Goal: Task Accomplishment & Management: Use online tool/utility

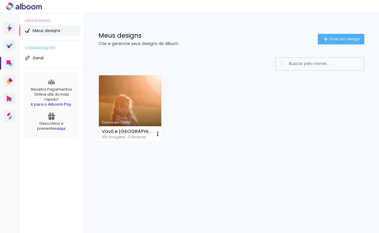
click at [155, 110] on link "Criado em [DATE]" at bounding box center [130, 108] width 62 height 67
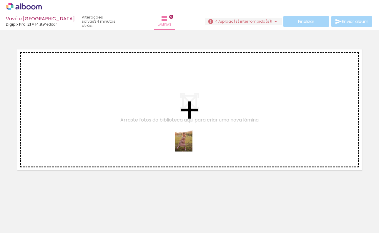
drag, startPoint x: 189, startPoint y: 211, endPoint x: 193, endPoint y: 138, distance: 73.1
click at [193, 138] on quentale-workspace at bounding box center [189, 116] width 379 height 233
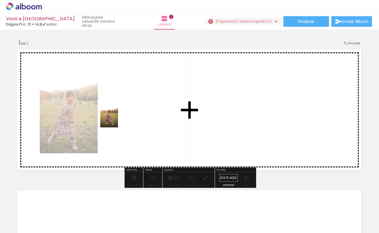
drag, startPoint x: 227, startPoint y: 212, endPoint x: 118, endPoint y: 118, distance: 143.6
click at [118, 118] on quentale-workspace at bounding box center [189, 116] width 379 height 233
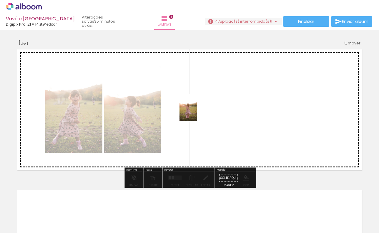
drag, startPoint x: 257, startPoint y: 217, endPoint x: 197, endPoint y: 112, distance: 120.2
click at [197, 112] on quentale-workspace at bounding box center [189, 116] width 379 height 233
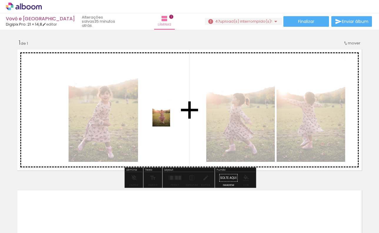
drag, startPoint x: 317, startPoint y: 218, endPoint x: 170, endPoint y: 118, distance: 177.5
click at [170, 118] on quentale-workspace at bounding box center [189, 116] width 379 height 233
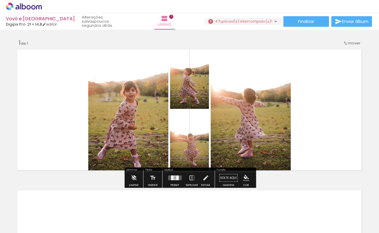
click at [367, 108] on div "Inserir lâmina 1 de 1" at bounding box center [189, 173] width 379 height 282
click at [353, 108] on quentale-layouter at bounding box center [190, 110] width 350 height 126
click at [273, 21] on iron-icon at bounding box center [275, 21] width 7 height 7
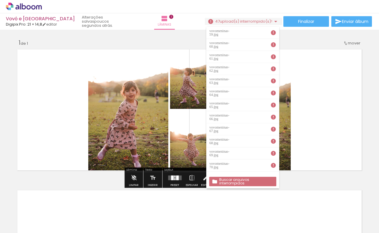
click at [273, 21] on iron-icon at bounding box center [275, 21] width 7 height 7
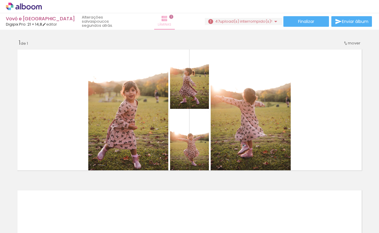
click at [161, 18] on iron-icon at bounding box center [164, 18] width 7 height 7
click at [158, 24] on span "Lâminas" at bounding box center [165, 24] width 14 height 5
click at [51, 24] on link "editar" at bounding box center [49, 24] width 15 height 5
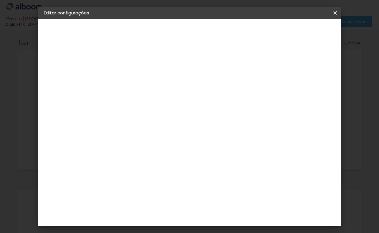
click at [270, 63] on div at bounding box center [266, 63] width 5 height 5
type paper-checkbox "on"
click at [0, 0] on slot "Voltar" at bounding box center [0, 0] width 0 height 0
click at [172, 96] on div "Escolha o tamanho" at bounding box center [155, 108] width 34 height 27
click at [62, 58] on div "2. Especificações" at bounding box center [76, 60] width 64 height 7
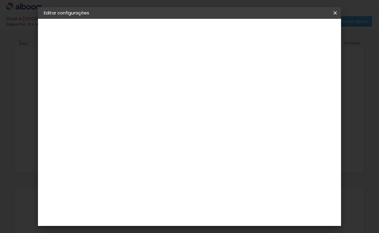
drag, startPoint x: 61, startPoint y: 61, endPoint x: 60, endPoint y: 45, distance: 15.9
click at [61, 60] on div "2. Especificações" at bounding box center [76, 60] width 64 height 7
drag, startPoint x: 60, startPoint y: 41, endPoint x: 57, endPoint y: 41, distance: 3.6
click at [0, 0] on slot "Vovó e [GEOGRAPHIC_DATA]" at bounding box center [0, 0] width 0 height 0
click at [335, 13] on iron-icon at bounding box center [335, 13] width 7 height 6
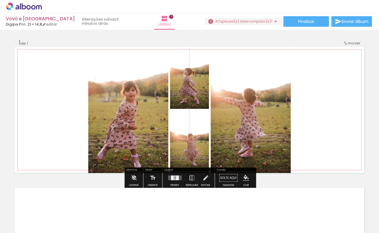
click at [351, 43] on span "mover" at bounding box center [354, 43] width 13 height 6
drag, startPoint x: 351, startPoint y: 43, endPoint x: 347, endPoint y: 43, distance: 3.5
click at [347, 43] on paper-item "Posição atual: 1" at bounding box center [339, 42] width 45 height 10
click at [347, 43] on span "Posição atual:" at bounding box center [334, 42] width 27 height 10
click at [365, 86] on div "Inserir lâmina 1 de 1" at bounding box center [189, 173] width 379 height 282
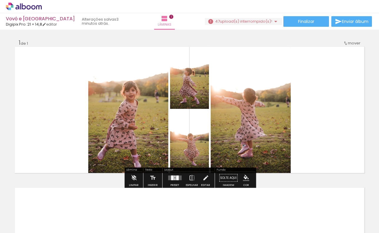
click at [205, 222] on quentale-thumb at bounding box center [190, 213] width 33 height 34
click at [224, 221] on div at bounding box center [223, 213] width 19 height 29
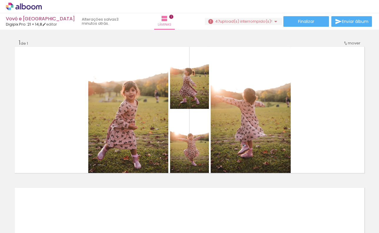
click at [252, 220] on div at bounding box center [256, 213] width 19 height 29
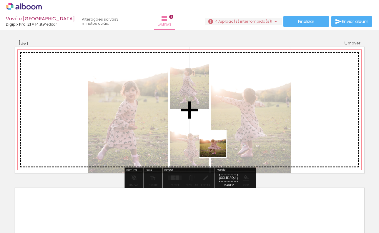
drag, startPoint x: 285, startPoint y: 222, endPoint x: 210, endPoint y: 129, distance: 119.2
click at [210, 129] on quentale-workspace at bounding box center [189, 116] width 379 height 233
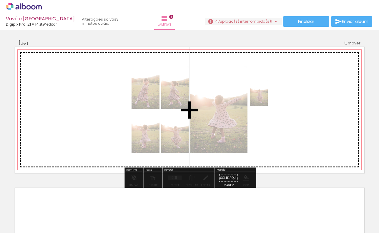
drag, startPoint x: 331, startPoint y: 220, endPoint x: 268, endPoint y: 97, distance: 138.0
click at [268, 97] on quentale-workspace at bounding box center [189, 116] width 379 height 233
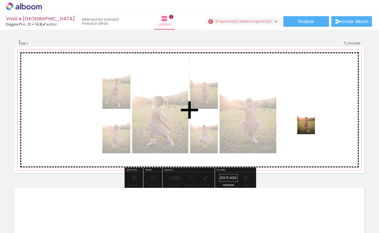
drag, startPoint x: 357, startPoint y: 223, endPoint x: 315, endPoint y: 125, distance: 106.3
click at [315, 125] on quentale-workspace at bounding box center [189, 116] width 379 height 233
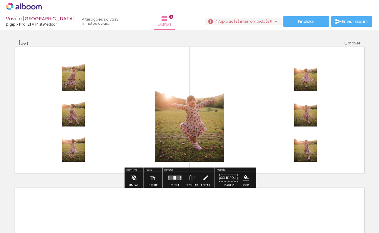
click at [322, 213] on div at bounding box center [322, 213] width 19 height 29
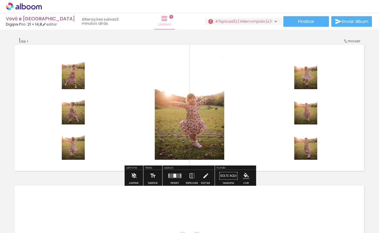
click at [169, 16] on span "1" at bounding box center [171, 17] width 4 height 4
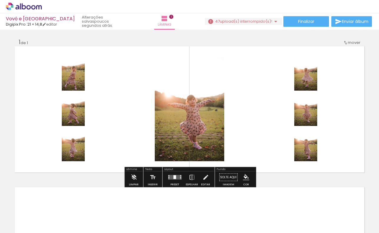
click at [18, 223] on span "Adicionar Fotos" at bounding box center [21, 225] width 18 height 6
click at [0, 0] on input "file" at bounding box center [0, 0] width 0 height 0
